Goal: Task Accomplishment & Management: Manage account settings

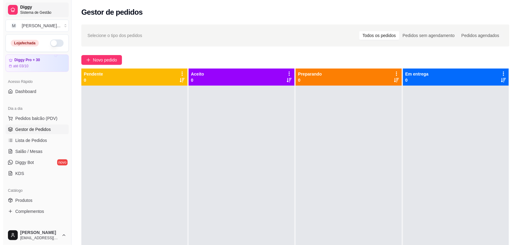
scroll to position [38, 0]
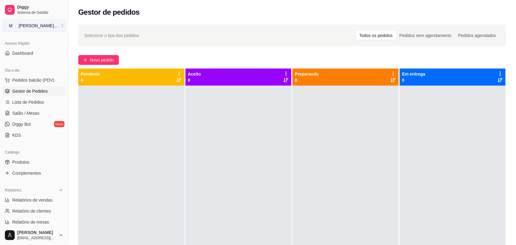
click at [61, 24] on button "M [PERSON_NAME] ..." at bounding box center [33, 26] width 63 height 12
click at [53, 47] on div "M Mila burguer" at bounding box center [35, 48] width 67 height 10
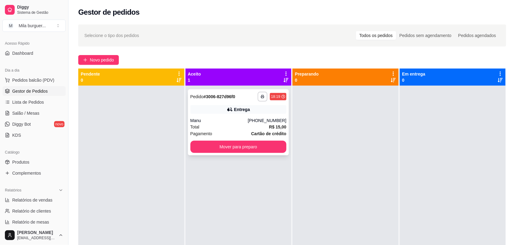
click at [248, 124] on div "Total R$ 15,00" at bounding box center [238, 127] width 96 height 7
click at [217, 127] on div "Total R$ 15,00" at bounding box center [238, 127] width 96 height 7
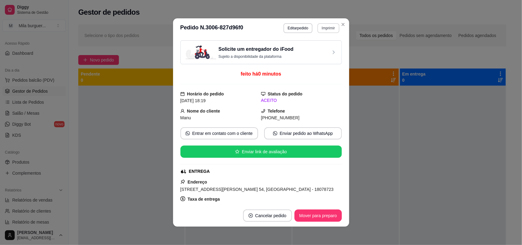
click at [319, 28] on button "Imprimir" at bounding box center [328, 28] width 22 height 10
click at [309, 49] on button "IMPRESSORA" at bounding box center [315, 50] width 44 height 10
click at [323, 28] on button "Imprimir" at bounding box center [328, 28] width 22 height 10
click at [315, 49] on button "IMPRESSORA" at bounding box center [315, 50] width 44 height 10
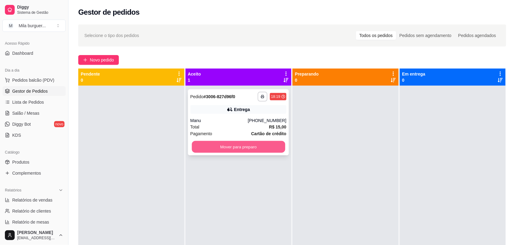
click at [224, 149] on button "Mover para preparo" at bounding box center [238, 147] width 93 height 12
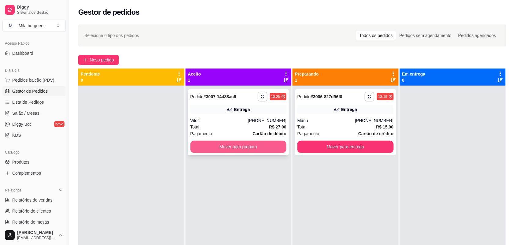
click at [218, 151] on button "Mover para preparo" at bounding box center [238, 147] width 96 height 12
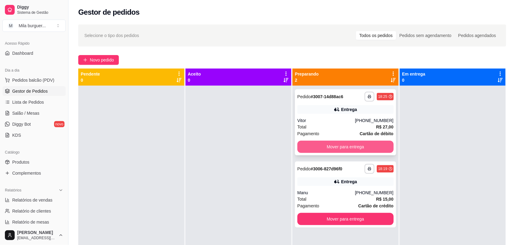
click at [332, 146] on button "Mover para entrega" at bounding box center [345, 147] width 96 height 12
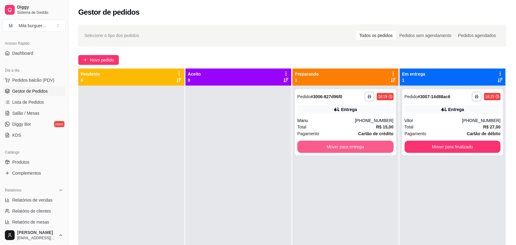
click at [332, 146] on button "Mover para entrega" at bounding box center [345, 147] width 96 height 12
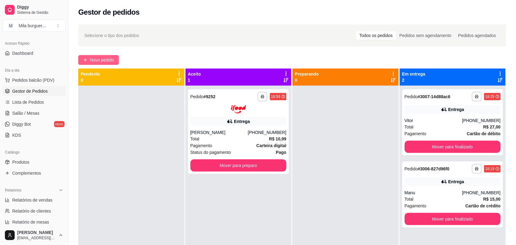
click at [109, 57] on span "Novo pedido" at bounding box center [102, 60] width 24 height 7
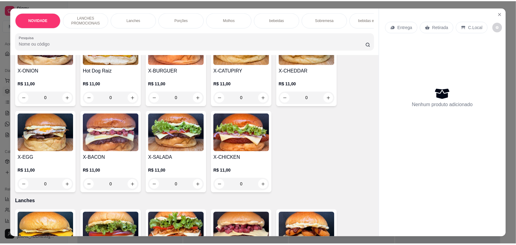
scroll to position [153, 0]
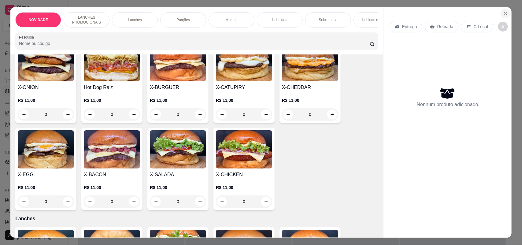
click at [503, 13] on icon "Close" at bounding box center [505, 13] width 5 height 5
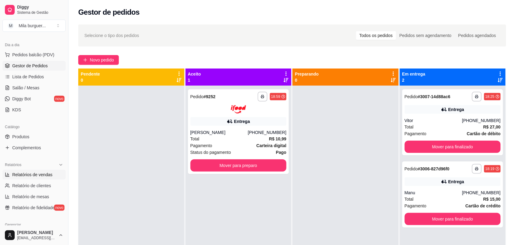
scroll to position [76, 0]
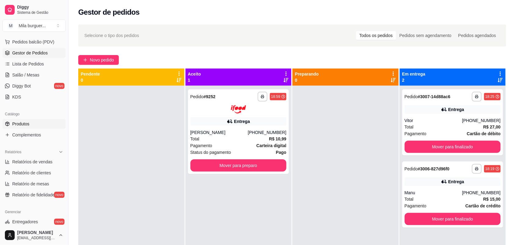
click at [28, 121] on span "Produtos" at bounding box center [20, 124] width 17 height 6
